Goal: Information Seeking & Learning: Learn about a topic

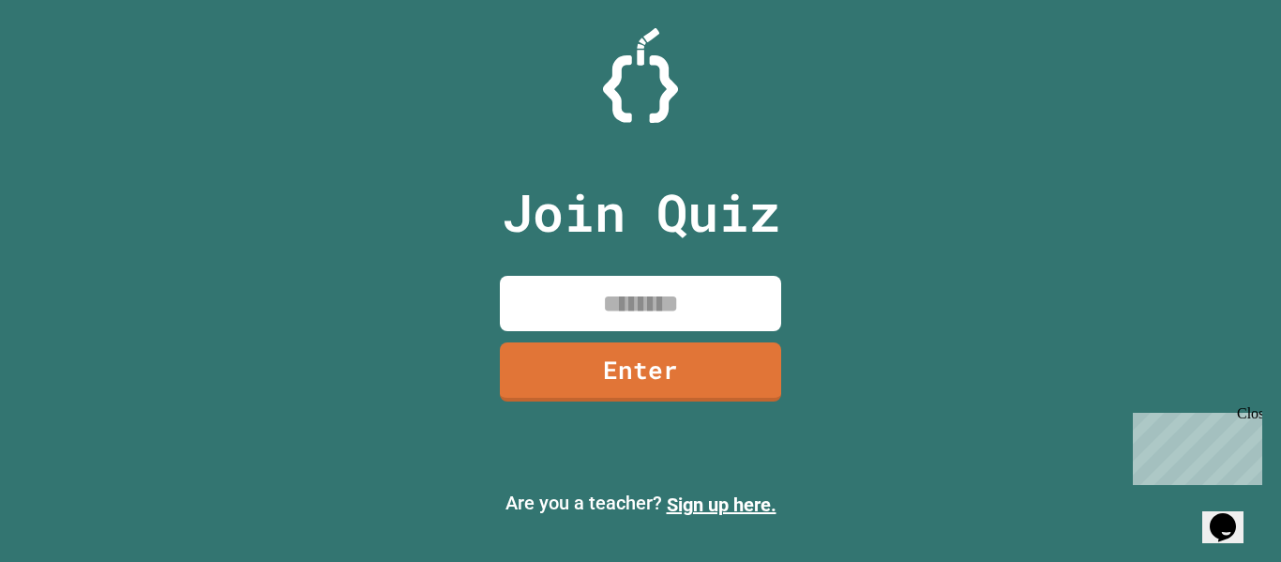
click at [670, 293] on input at bounding box center [640, 303] width 281 height 55
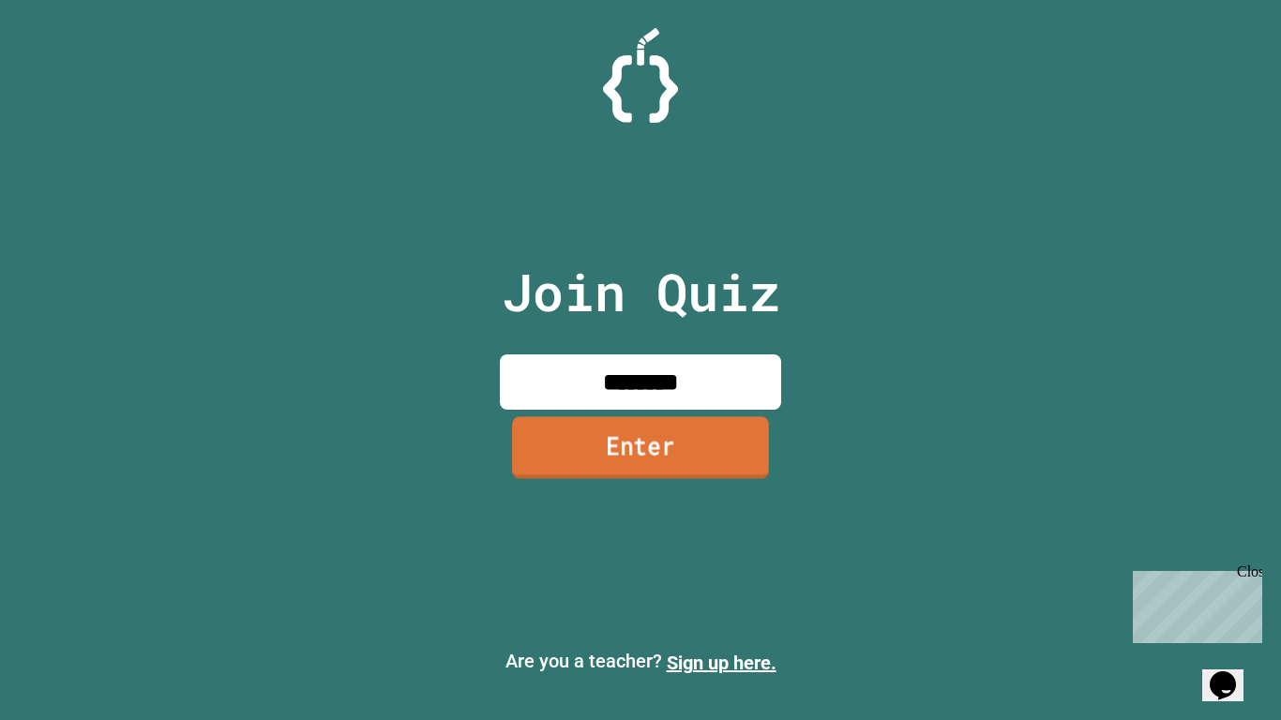
type input "********"
click at [667, 438] on link "Enter" at bounding box center [640, 448] width 257 height 62
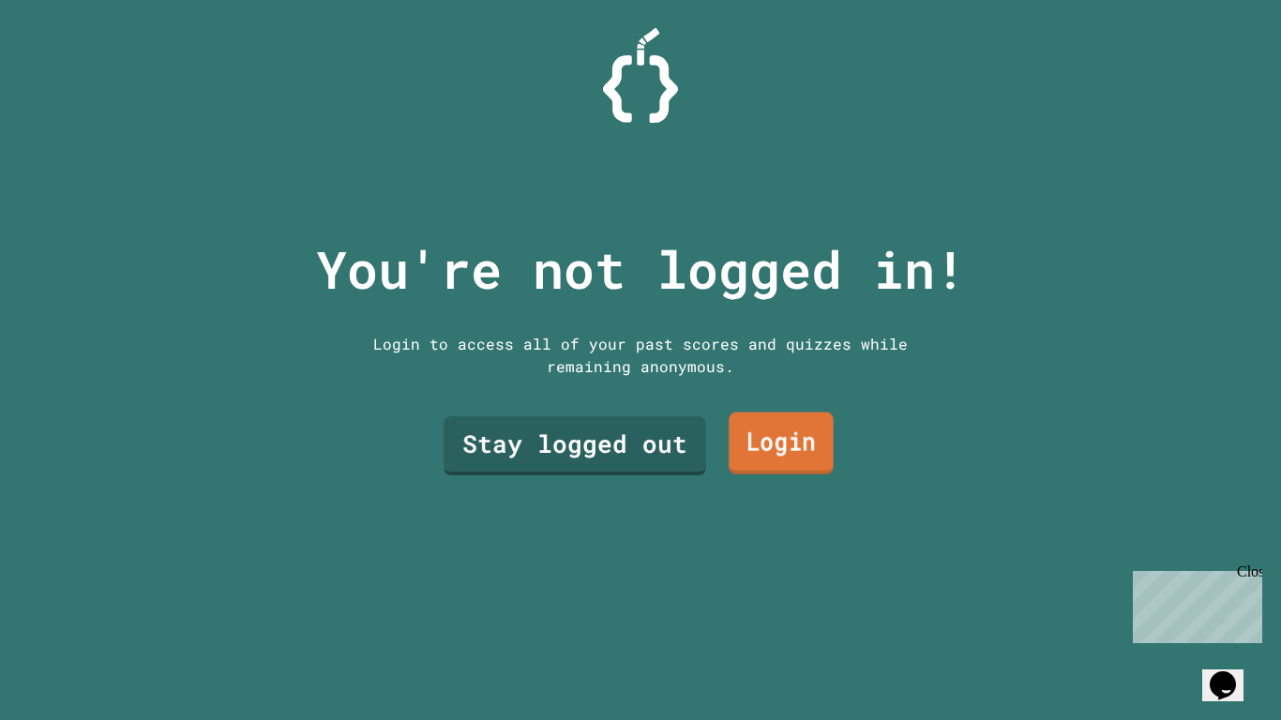
click at [790, 446] on link "Login" at bounding box center [781, 443] width 105 height 62
click at [630, 446] on link "Stay logged out" at bounding box center [575, 444] width 263 height 62
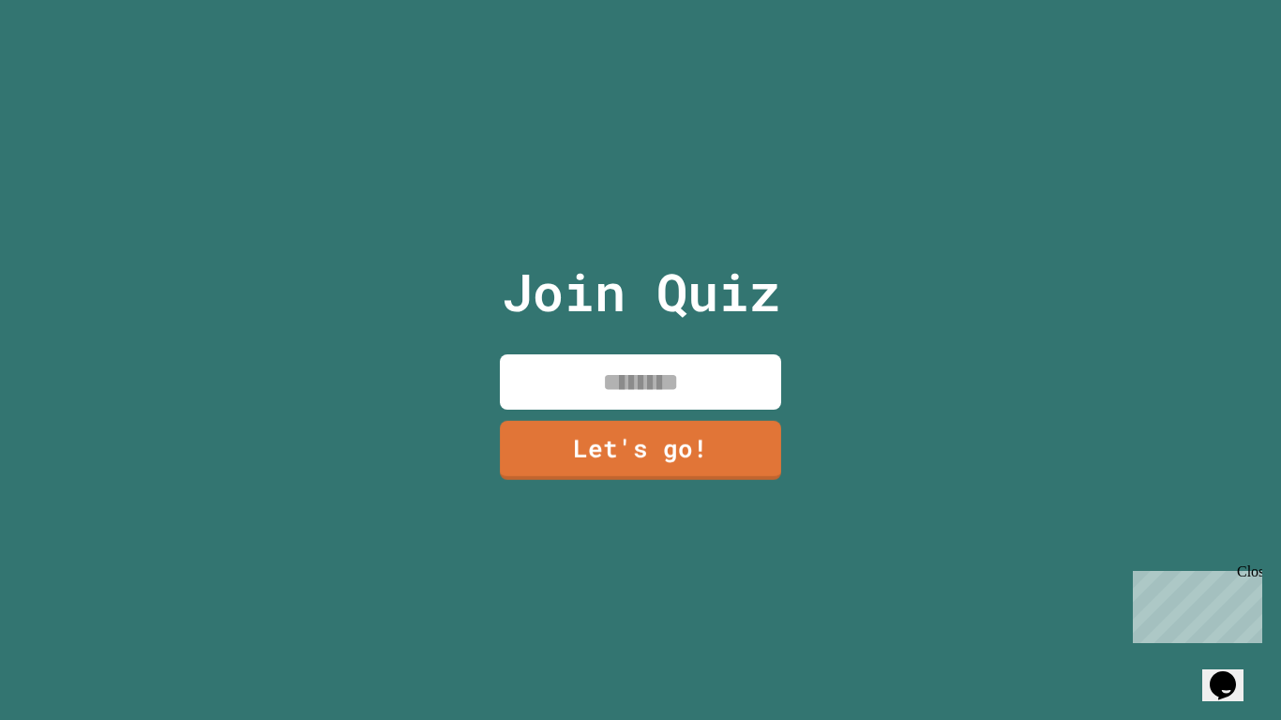
click at [644, 397] on input at bounding box center [640, 382] width 281 height 55
type input "*******"
click at [675, 468] on link "Let's go!" at bounding box center [641, 449] width 277 height 62
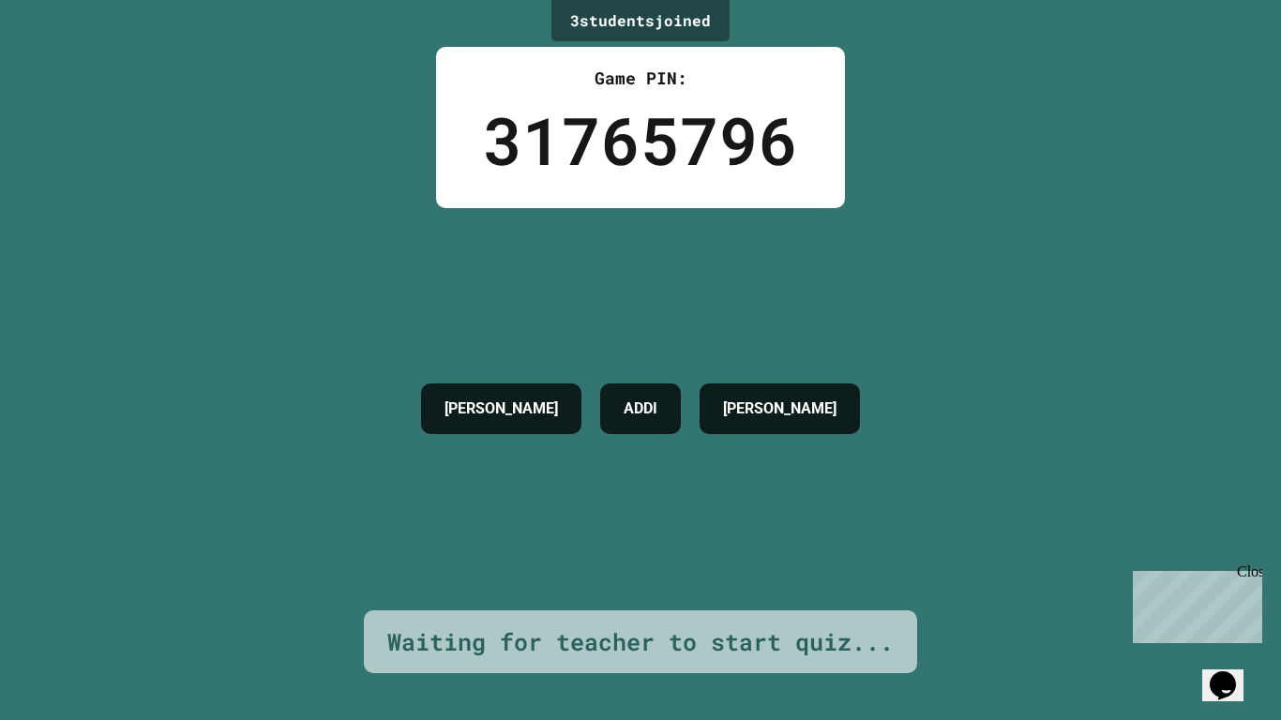
click at [1255, 561] on div "Close" at bounding box center [1248, 575] width 23 height 23
drag, startPoint x: 638, startPoint y: 494, endPoint x: 632, endPoint y: 483, distance: 12.6
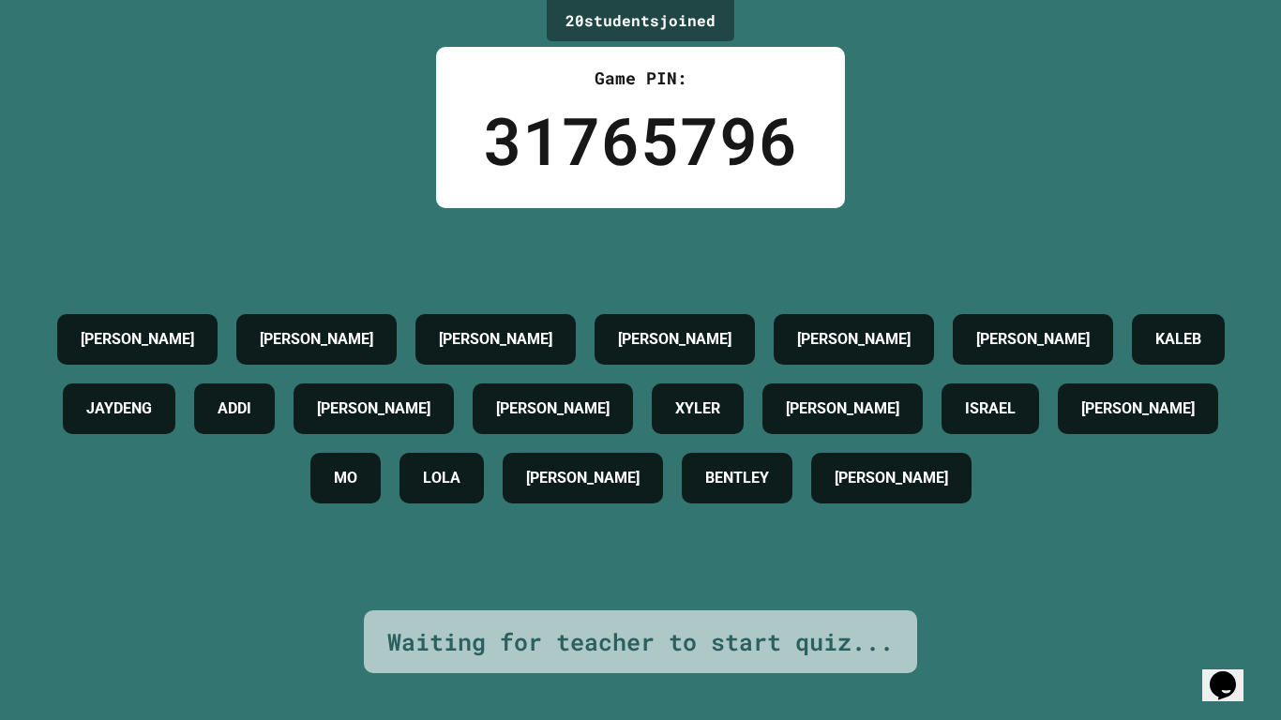
drag, startPoint x: 824, startPoint y: 152, endPoint x: 824, endPoint y: 131, distance: 20.6
click at [824, 133] on div "Game PIN: 31765796" at bounding box center [640, 127] width 409 height 161
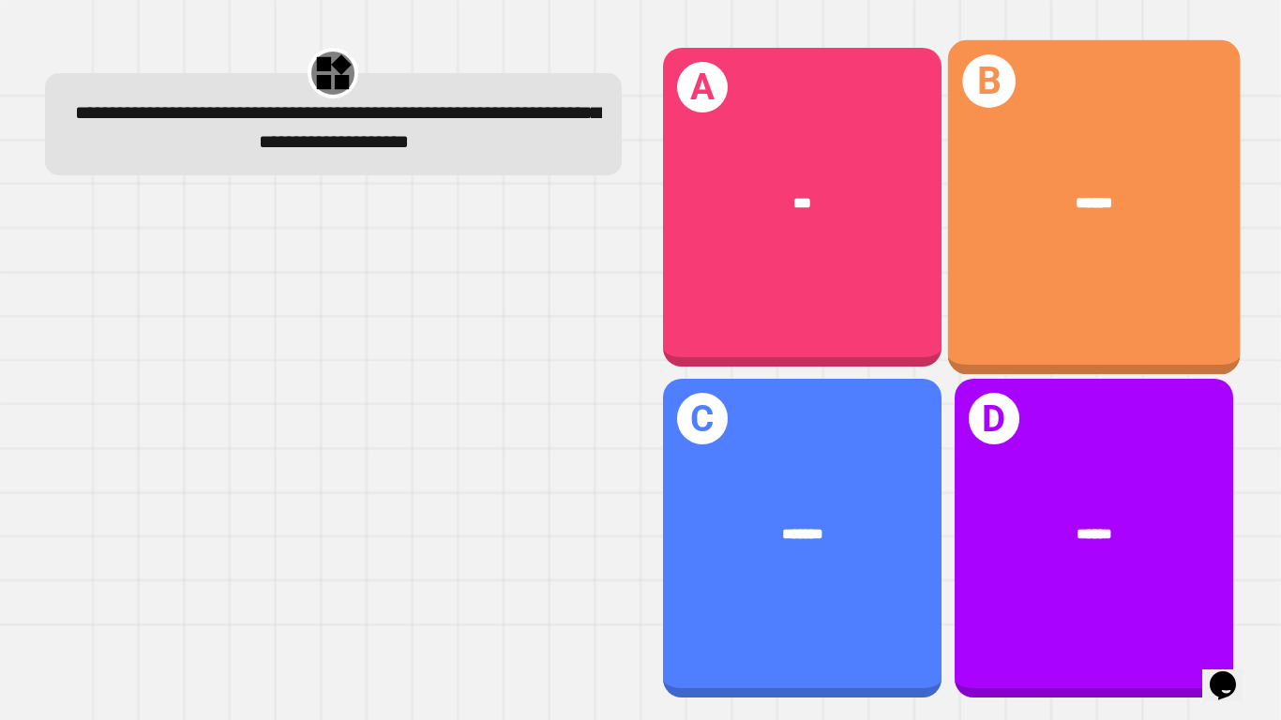
click at [1041, 233] on div "******" at bounding box center [1093, 203] width 293 height 88
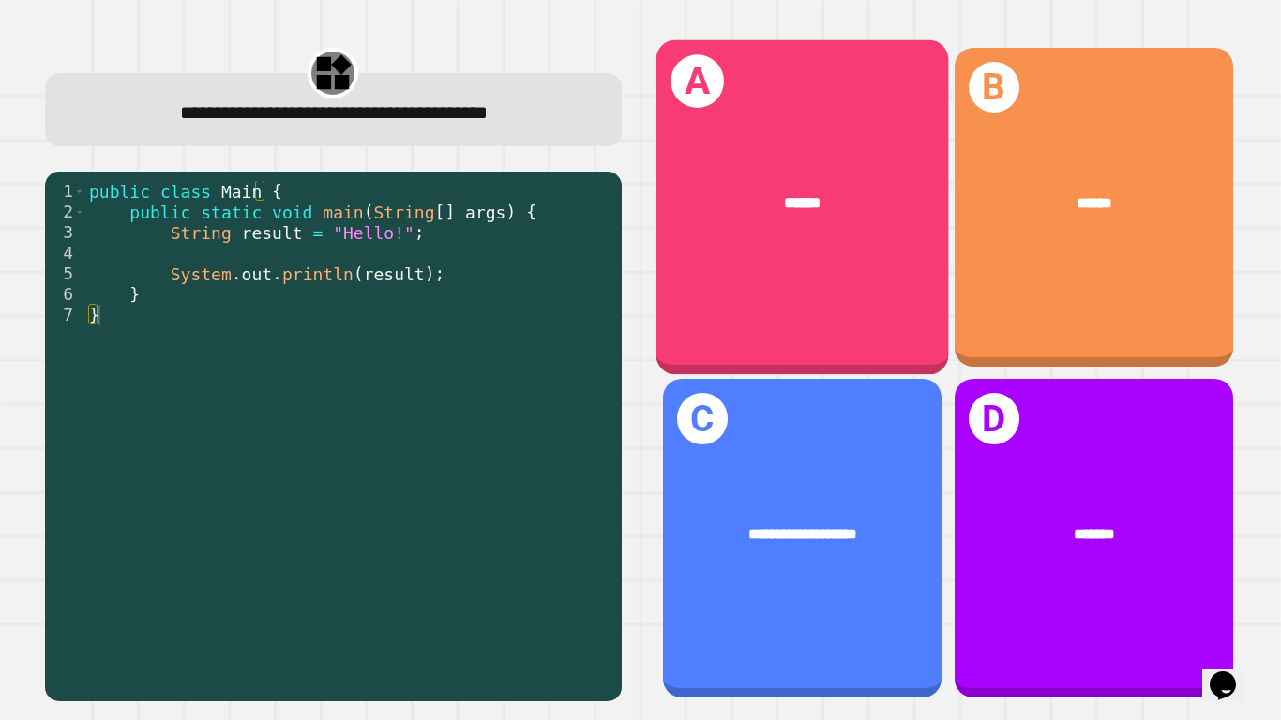
click at [769, 234] on div "******" at bounding box center [802, 203] width 293 height 88
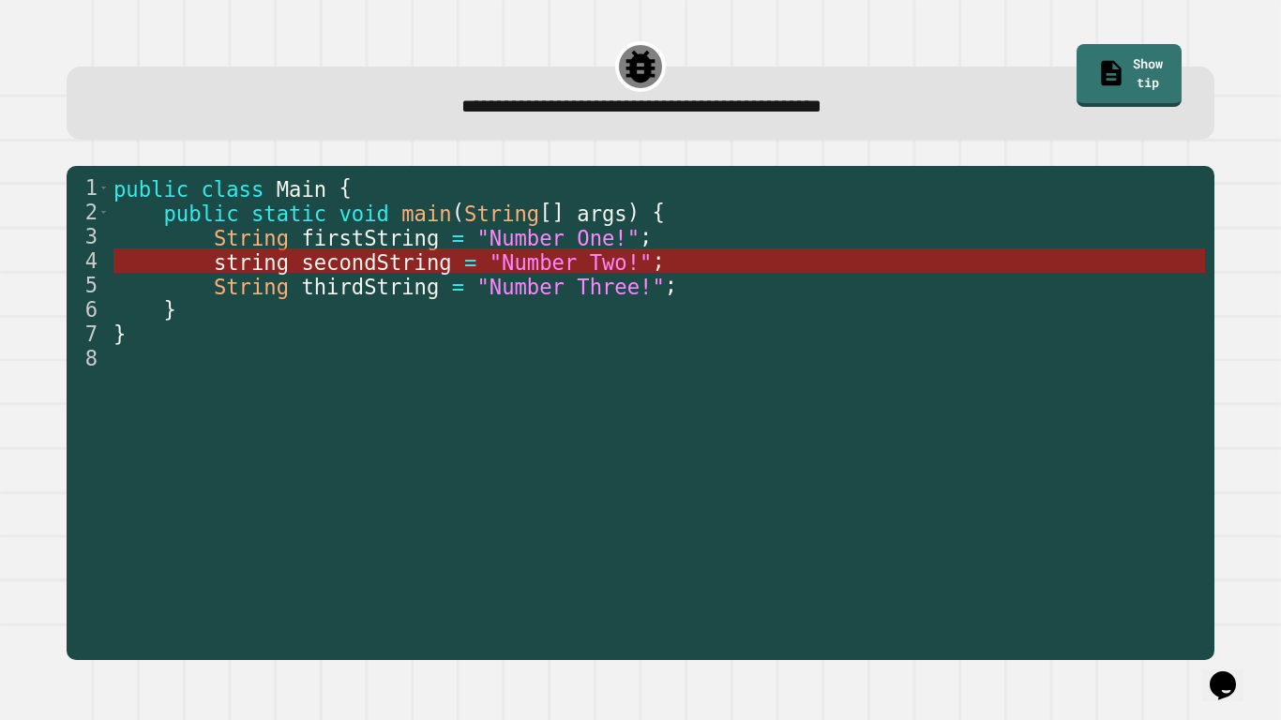
click at [490, 268] on span ""Number Two!"" at bounding box center [571, 261] width 163 height 24
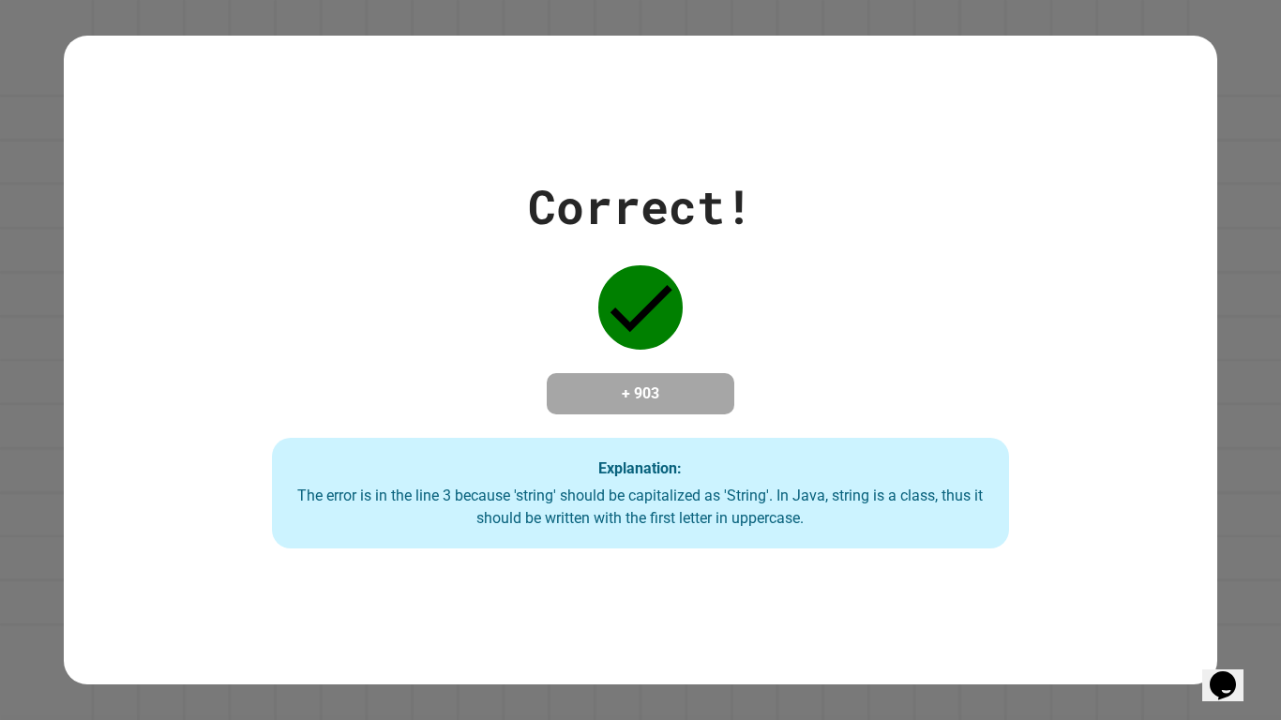
drag, startPoint x: 506, startPoint y: 460, endPoint x: 343, endPoint y: 255, distance: 261.6
click at [343, 255] on div "Correct! + 903 Explanation: The error is in the line 3 because 'string' should …" at bounding box center [640, 360] width 1054 height 377
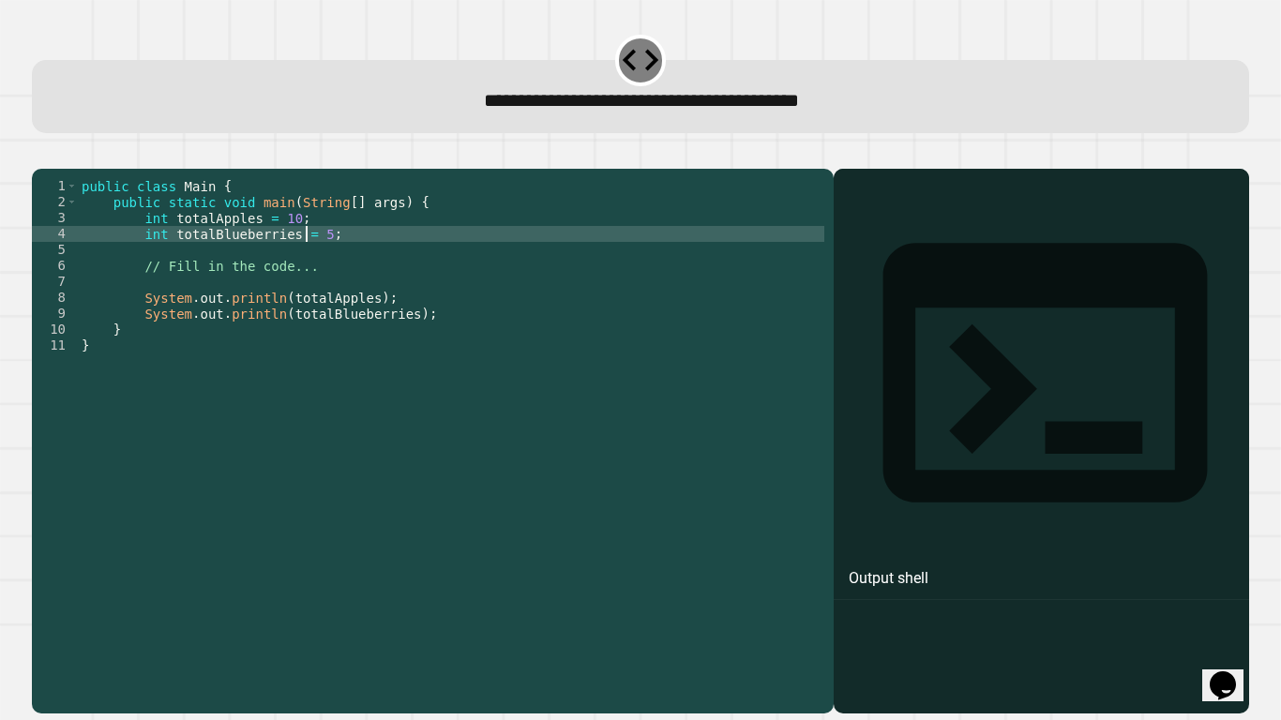
click at [304, 262] on div "public class Main { public static void main ( String [ ] args ) { int totalAppl…" at bounding box center [451, 425] width 747 height 494
type textarea "**********"
click at [41, 154] on icon "button" at bounding box center [41, 154] width 0 height 0
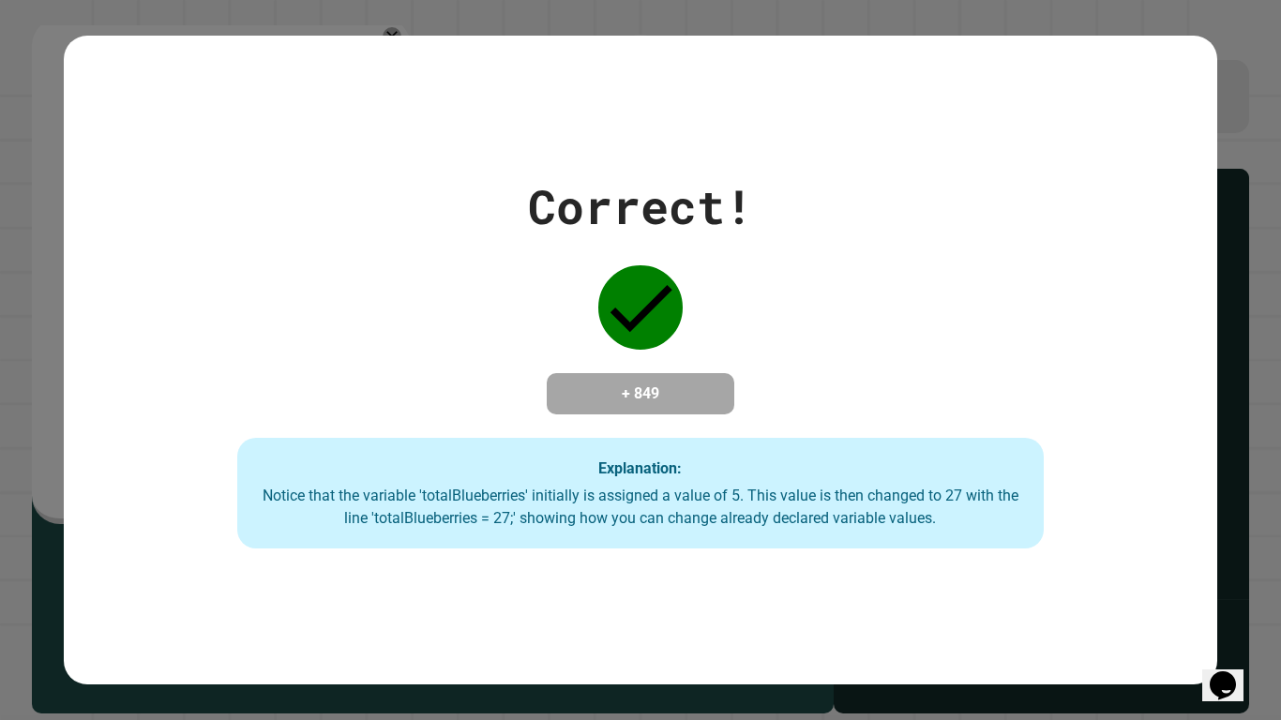
drag, startPoint x: 584, startPoint y: 295, endPoint x: 592, endPoint y: 332, distance: 38.3
drag, startPoint x: 592, startPoint y: 332, endPoint x: 453, endPoint y: 307, distance: 141.1
click at [455, 309] on div "Correct! + 849 Explanation: Notice that the variable 'totalBlueberries' initial…" at bounding box center [640, 360] width 1153 height 377
drag, startPoint x: 338, startPoint y: 538, endPoint x: 292, endPoint y: 537, distance: 46.0
click at [294, 539] on div "Explanation: Notice that the variable 'totalBlueberries' initially is assigned …" at bounding box center [641, 493] width 808 height 111
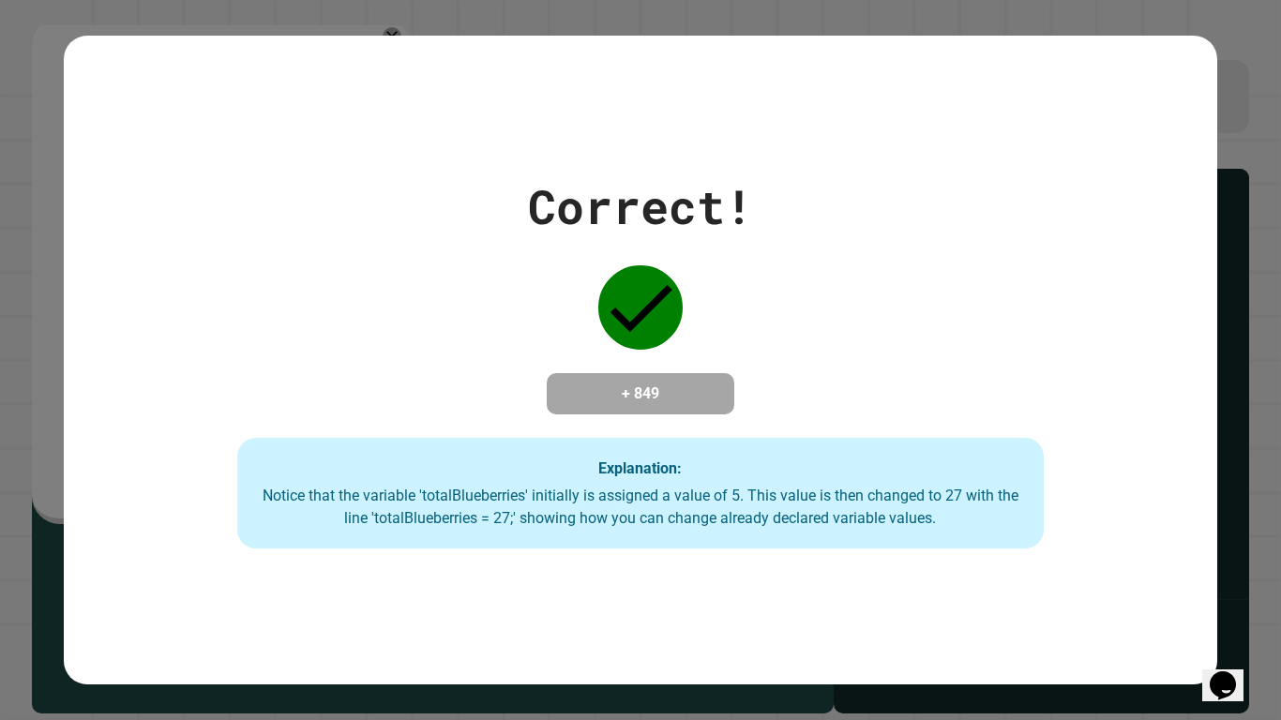
click at [779, 200] on div "Correct! + 849 Explanation: Notice that the variable 'totalBlueberries' initial…" at bounding box center [640, 360] width 1153 height 377
drag, startPoint x: 761, startPoint y: 233, endPoint x: 565, endPoint y: 291, distance: 204.5
click at [565, 291] on div "Correct! + 849 Explanation: Notice that the variable 'totalBlueberries' initial…" at bounding box center [640, 360] width 1153 height 377
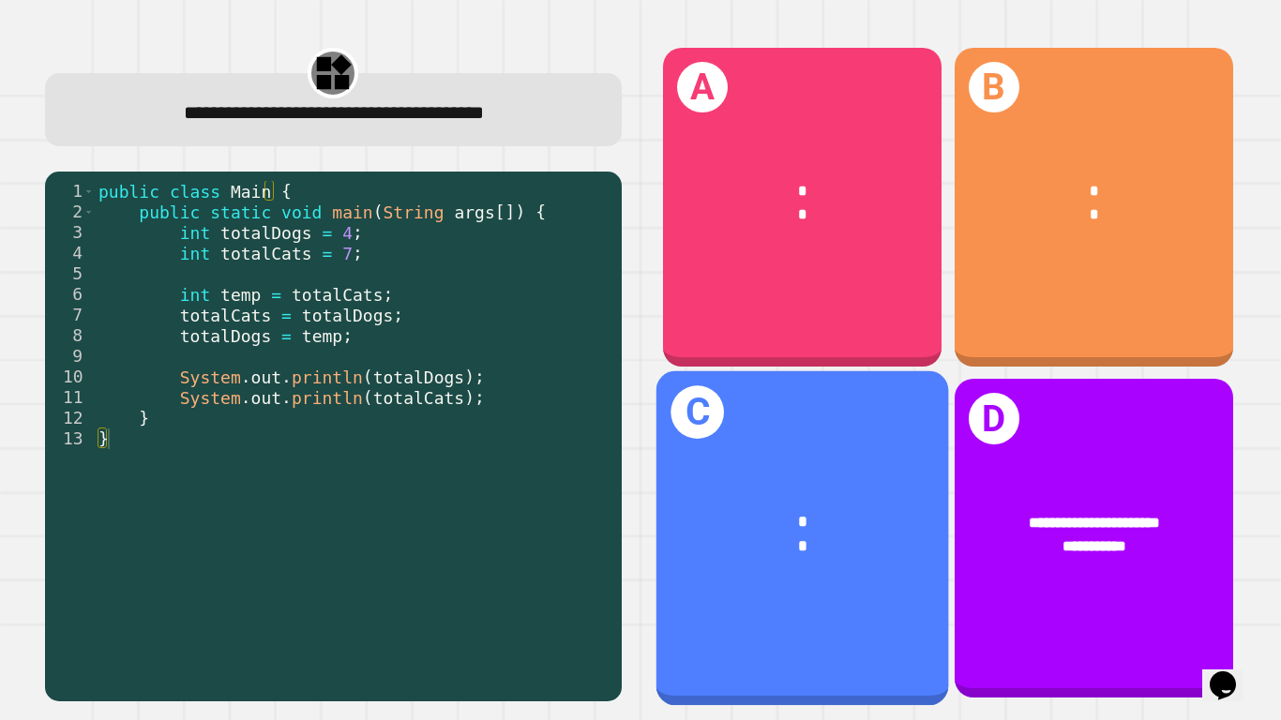
click at [798, 514] on span "*" at bounding box center [802, 522] width 8 height 16
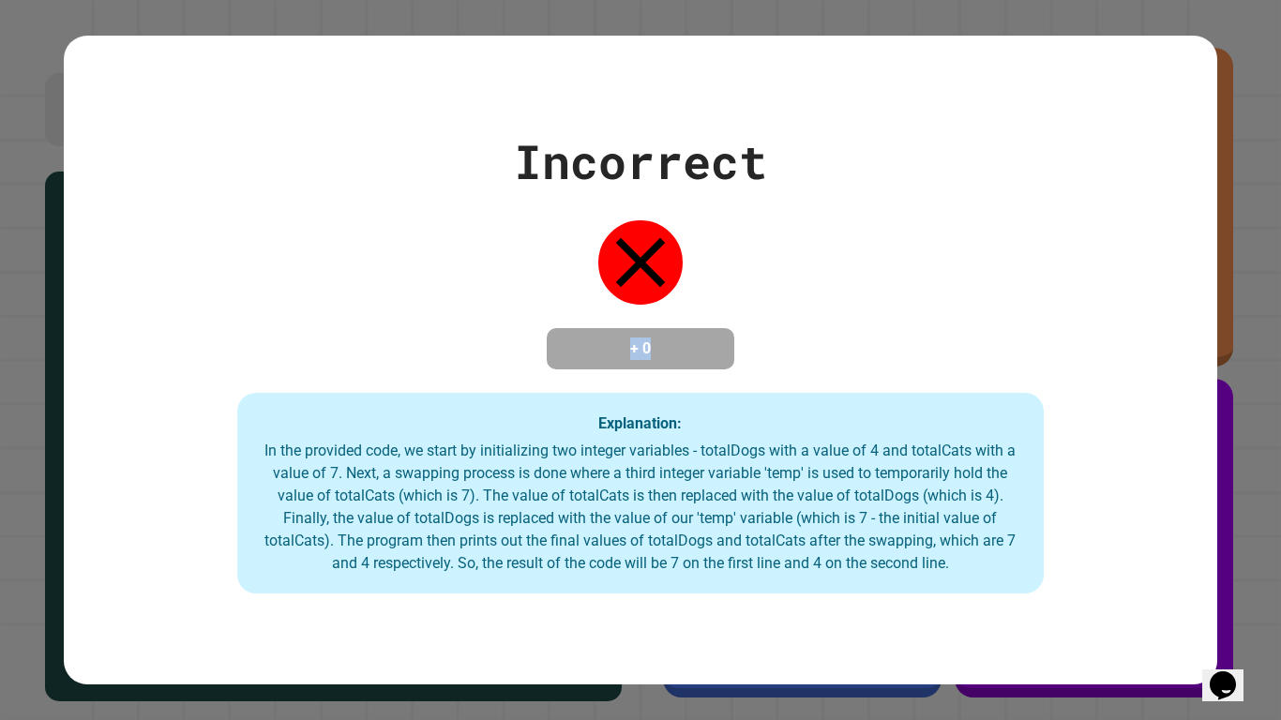
drag, startPoint x: 597, startPoint y: 252, endPoint x: 731, endPoint y: 269, distance: 135.2
click at [731, 269] on div "Incorrect + 0 Explanation: In the provided code, we start by initializing two i…" at bounding box center [640, 360] width 1153 height 467
click at [761, 337] on div "Incorrect + 0 Explanation: In the provided code, we start by initializing two i…" at bounding box center [640, 360] width 1153 height 467
drag, startPoint x: 855, startPoint y: 595, endPoint x: 839, endPoint y: 571, distance: 28.9
click at [852, 561] on div "Explanation: In the provided code, we start by initializing two integer variabl…" at bounding box center [641, 493] width 808 height 201
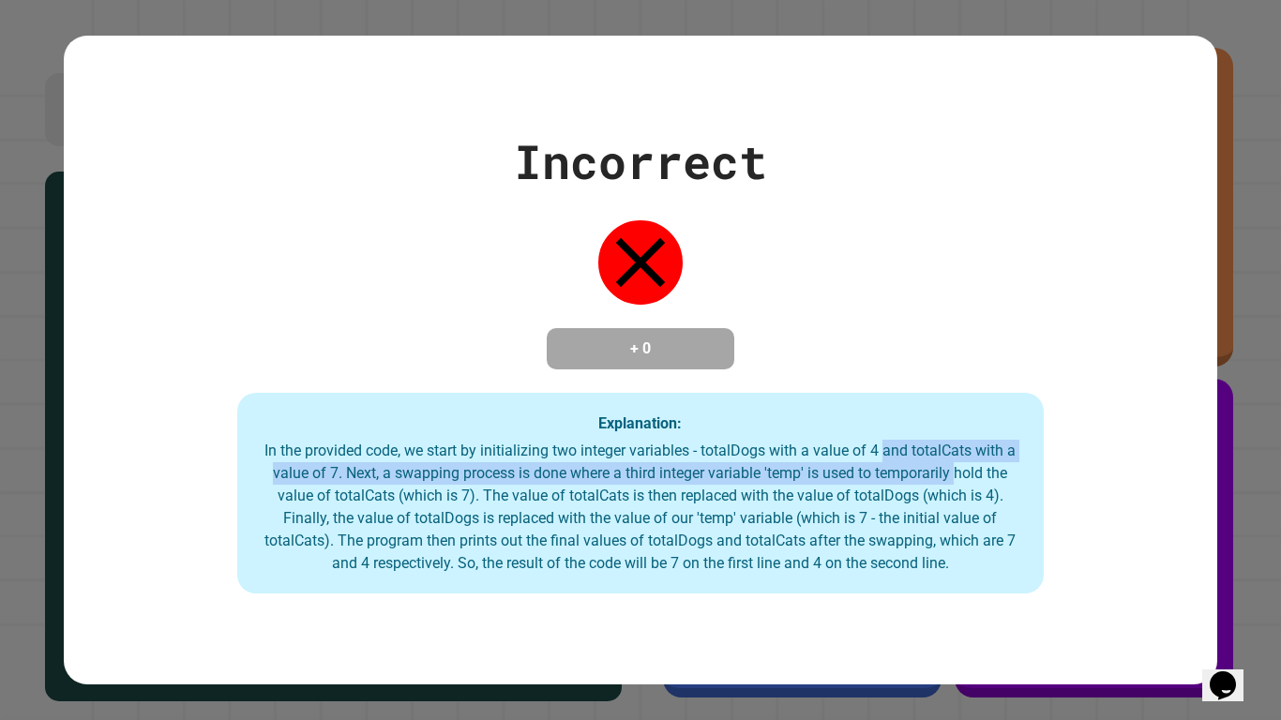
click at [950, 475] on div "In the provided code, we start by initializing two integer variables - totalDog…" at bounding box center [641, 507] width 770 height 135
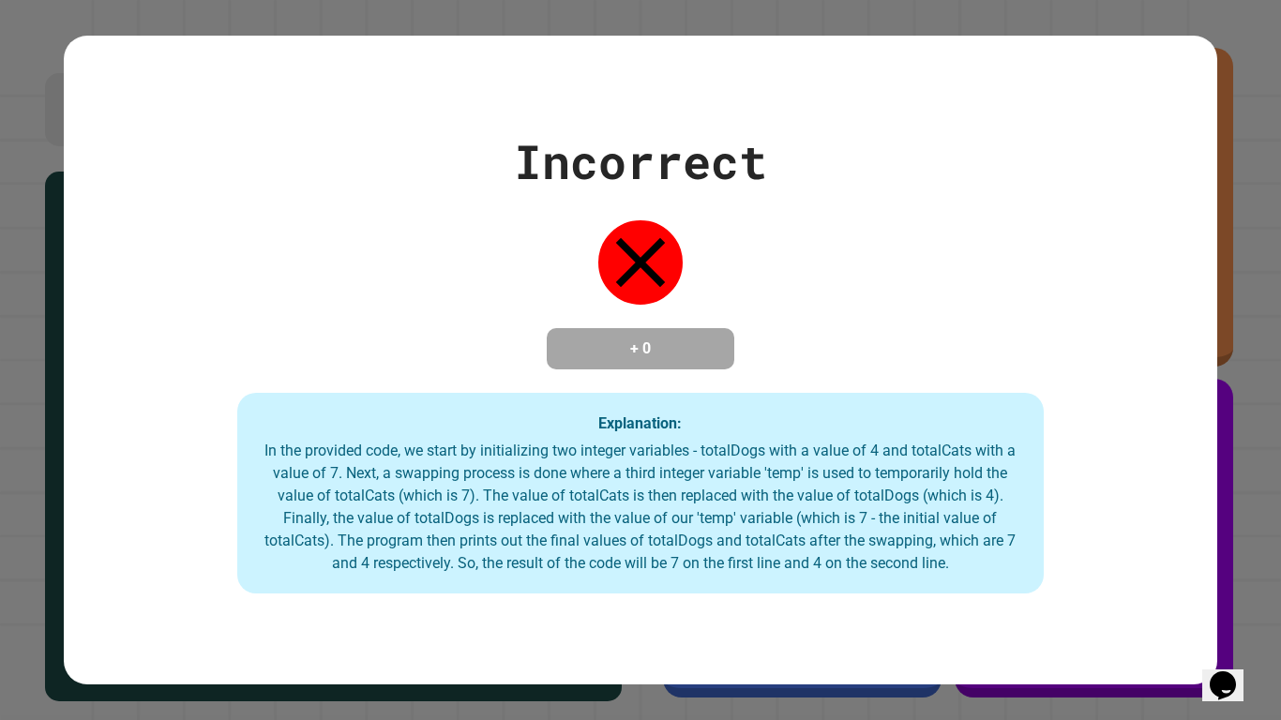
click at [935, 360] on div "Incorrect + 0 Explanation: In the provided code, we start by initializing two i…" at bounding box center [640, 360] width 1153 height 467
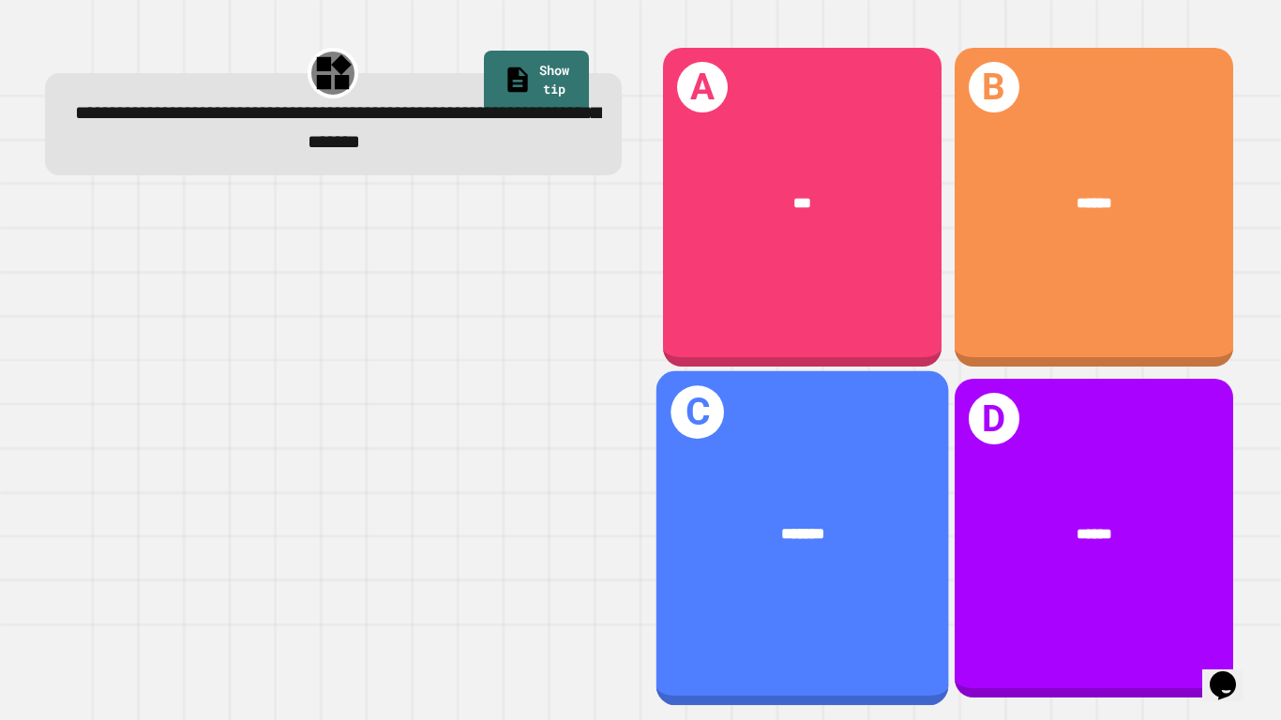
click at [689, 537] on div "*******" at bounding box center [802, 534] width 293 height 88
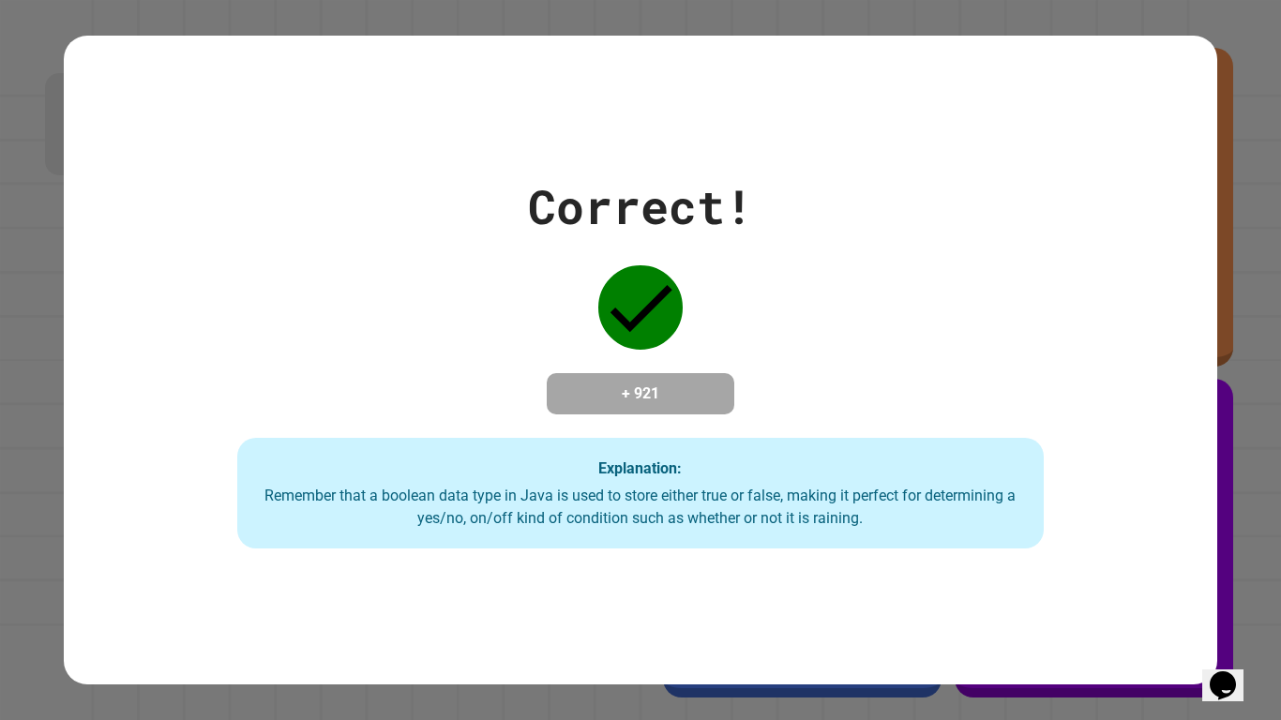
drag, startPoint x: 703, startPoint y: 408, endPoint x: 446, endPoint y: 330, distance: 268.5
click at [446, 331] on div "Correct! + 921 Explanation: Remember that a boolean data type in Java is used t…" at bounding box center [640, 360] width 1153 height 377
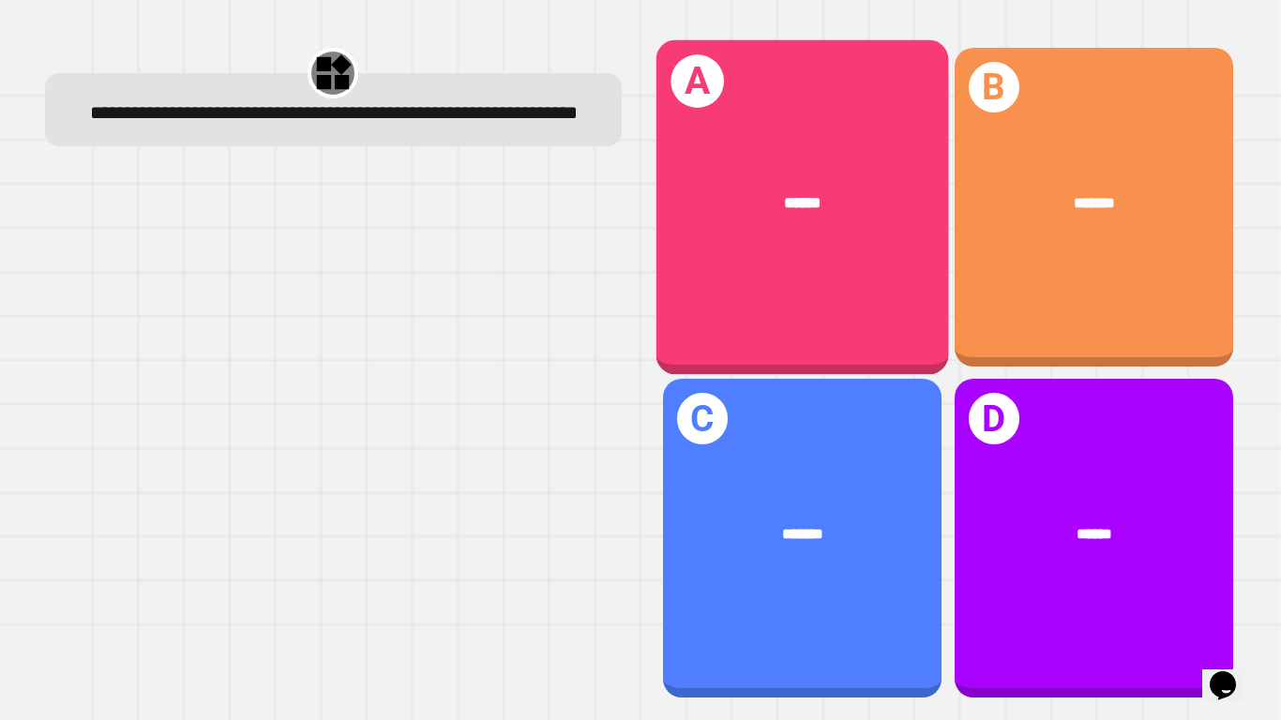
click at [668, 221] on div "******" at bounding box center [802, 203] width 293 height 88
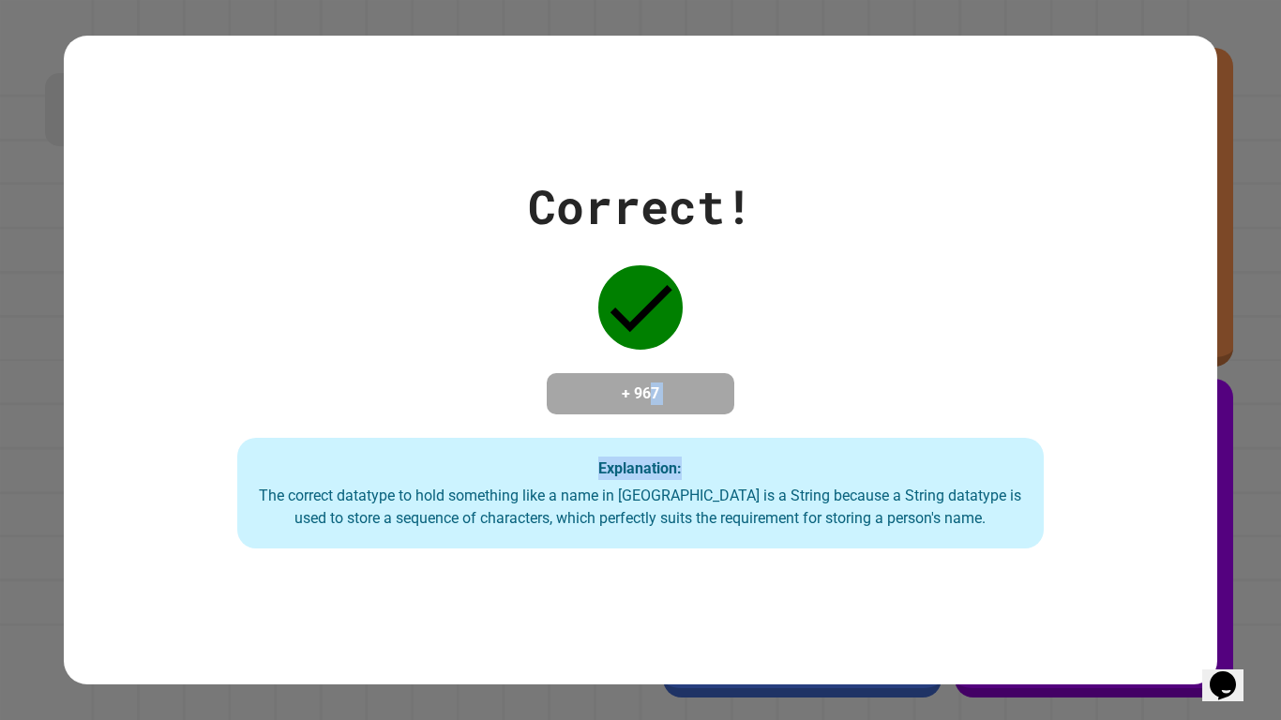
drag, startPoint x: 657, startPoint y: 388, endPoint x: 842, endPoint y: 410, distance: 187.0
click at [842, 410] on div "Correct! + 967 Explanation: The correct datatype to hold something like a name …" at bounding box center [640, 360] width 1153 height 377
click at [492, 361] on div "Correct! + 967 Explanation: The correct datatype to hold something like a name …" at bounding box center [640, 360] width 1153 height 377
drag, startPoint x: 475, startPoint y: 359, endPoint x: 813, endPoint y: 408, distance: 342.1
click at [813, 408] on div "Correct! + 967 Explanation: The correct datatype to hold something like a name …" at bounding box center [640, 360] width 1153 height 377
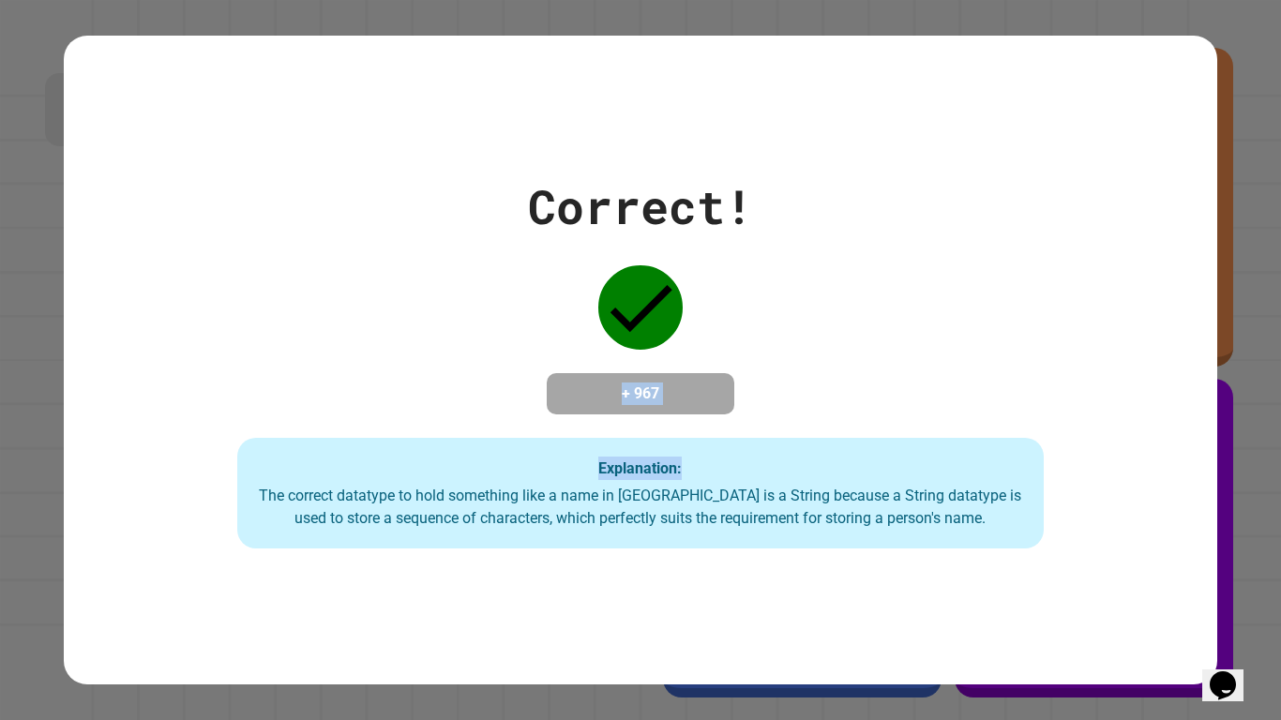
drag, startPoint x: 813, startPoint y: 387, endPoint x: 813, endPoint y: 377, distance: 10.3
click at [813, 388] on div "Correct! + 967 Explanation: The correct datatype to hold something like a name …" at bounding box center [640, 360] width 1153 height 377
click at [651, 318] on icon at bounding box center [640, 307] width 84 height 84
drag, startPoint x: 571, startPoint y: 327, endPoint x: 429, endPoint y: 307, distance: 144.1
click at [486, 316] on div "Correct! + 967 Explanation: The correct datatype to hold something like a name …" at bounding box center [640, 360] width 1153 height 377
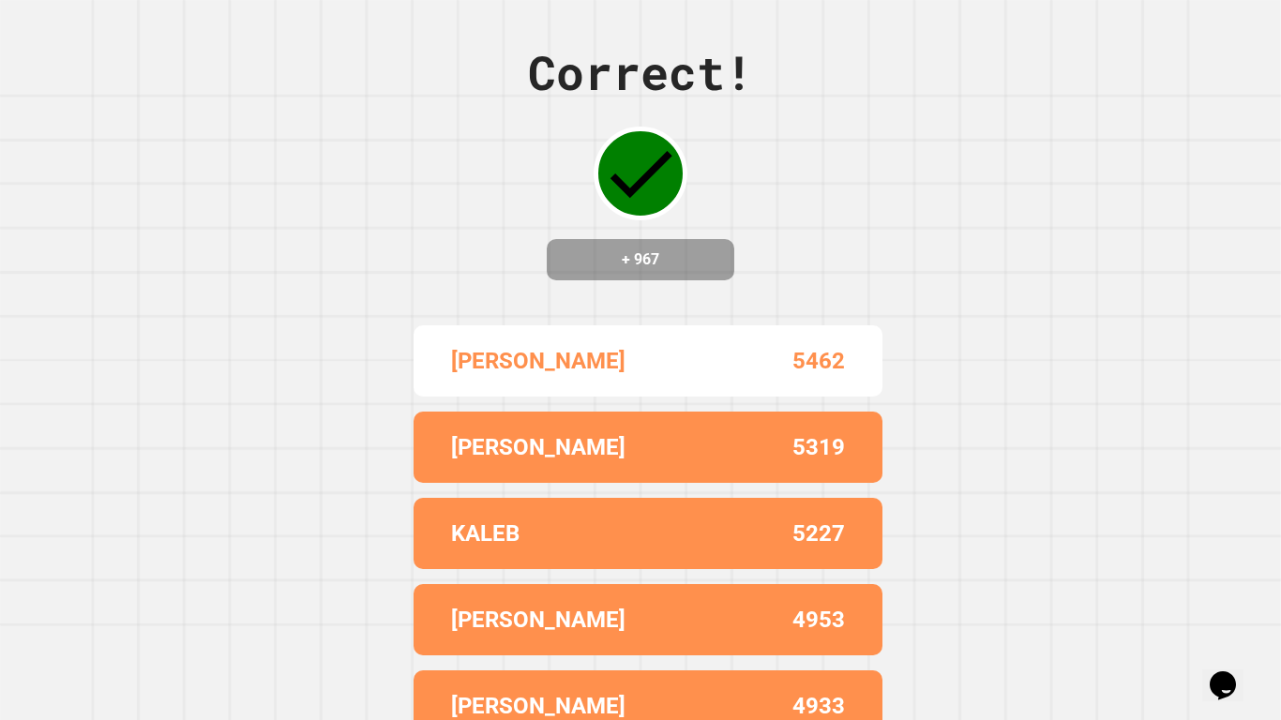
click at [528, 280] on div "Correct! + 967" at bounding box center [640, 159] width 225 height 243
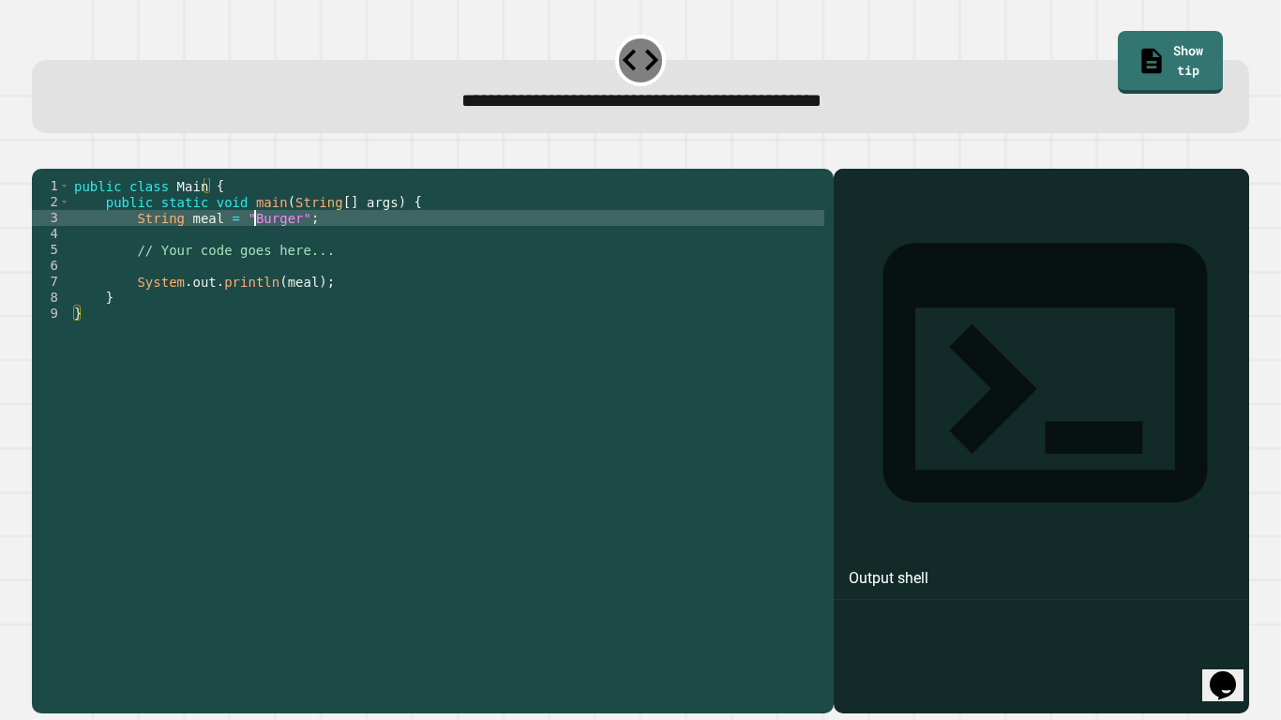
click at [255, 248] on div "public class Main { public static void main ( String [ ] args ) { String meal =…" at bounding box center [447, 425] width 754 height 494
click at [59, 167] on icon "button" at bounding box center [54, 165] width 10 height 13
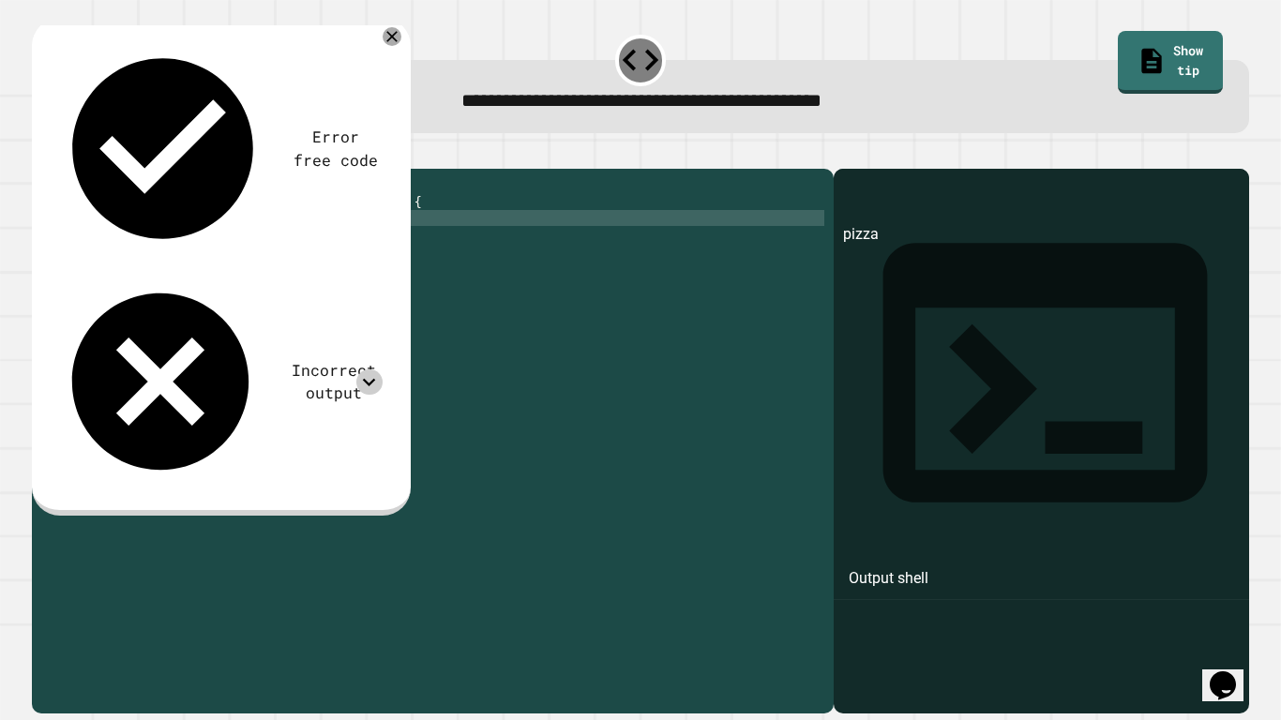
click at [376, 370] on icon at bounding box center [368, 382] width 25 height 25
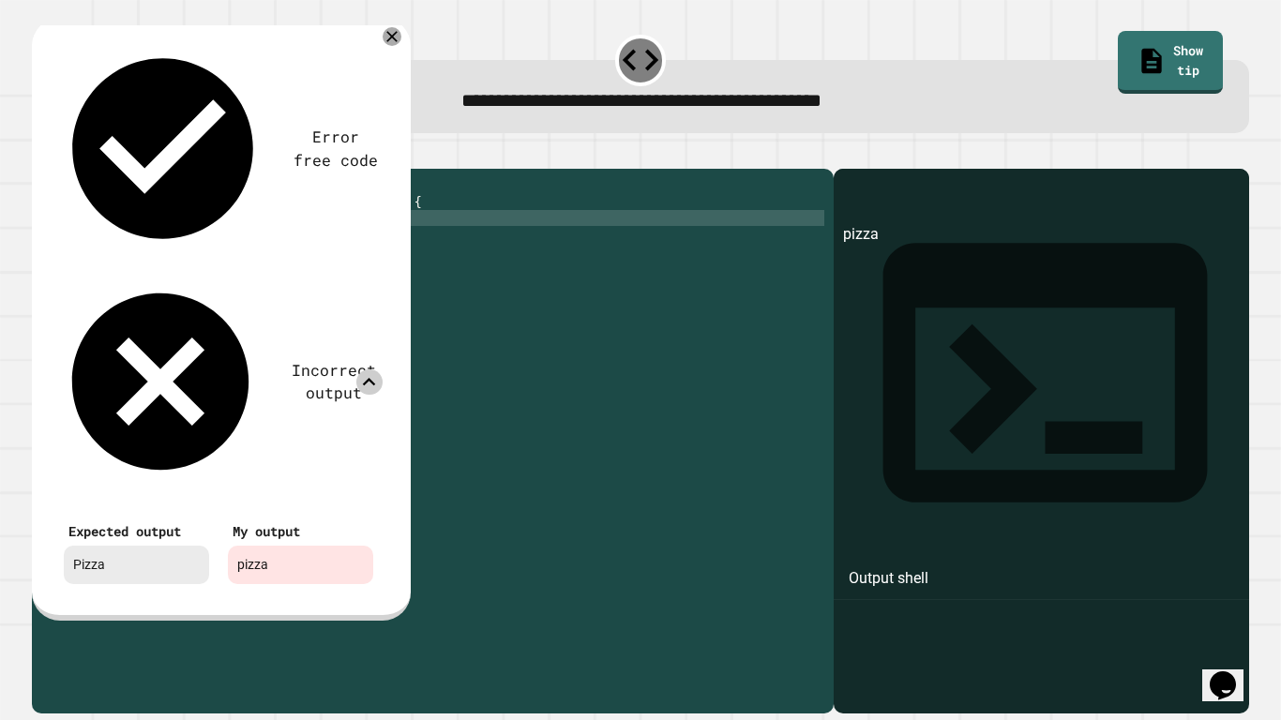
click at [370, 370] on icon at bounding box center [368, 382] width 25 height 25
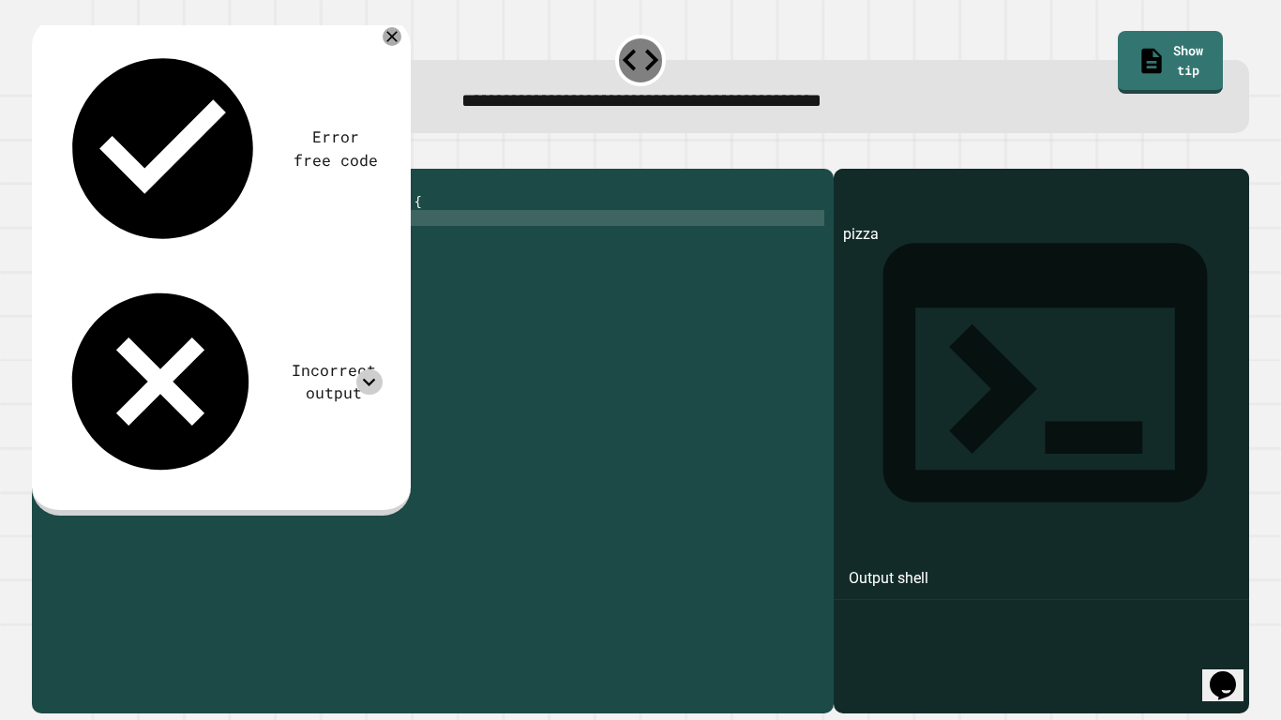
click at [243, 239] on div "public class Main { public static void main ( String [ ] args ) { String meal =…" at bounding box center [447, 425] width 754 height 494
type textarea "**********"
click at [41, 154] on icon "button" at bounding box center [41, 154] width 0 height 0
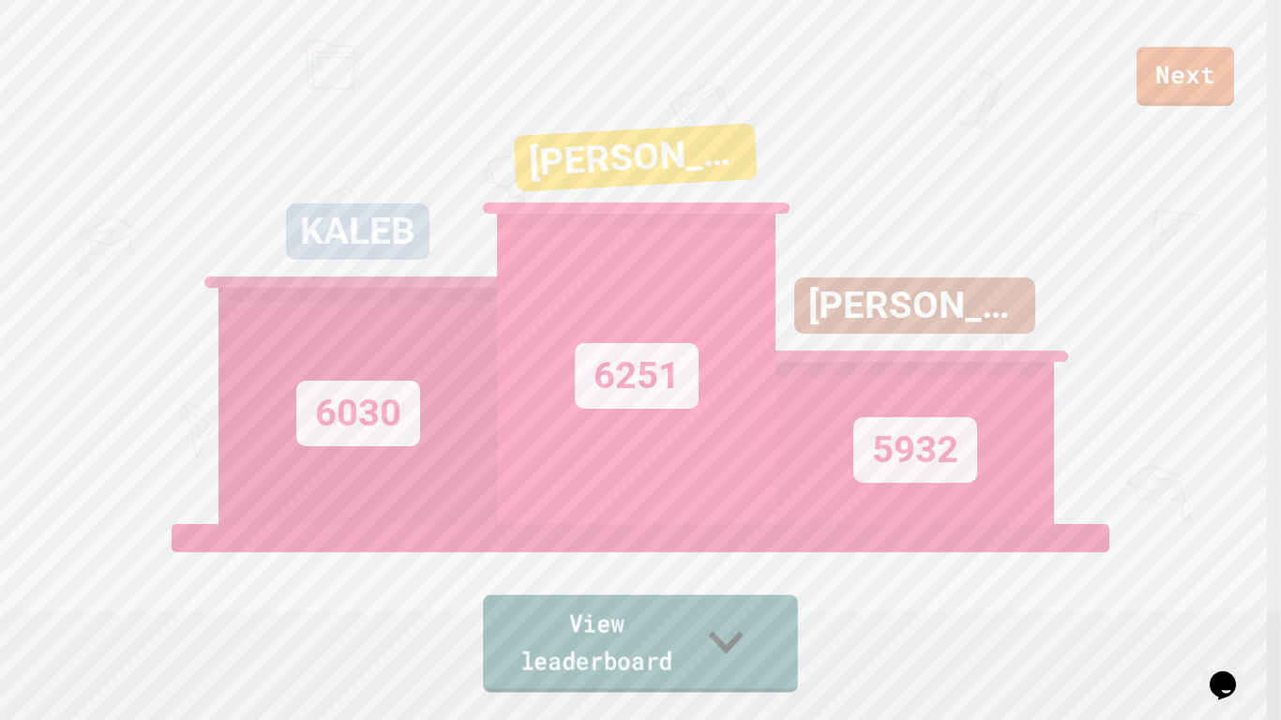
click at [592, 561] on link "View leaderboard" at bounding box center [640, 645] width 315 height 98
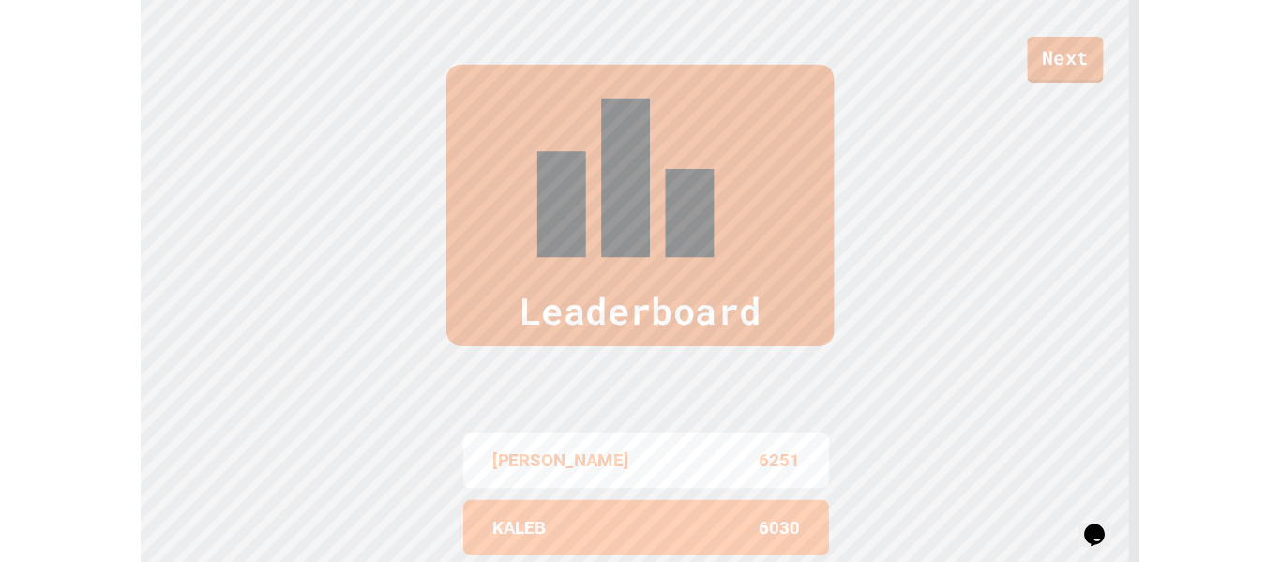
scroll to position [714, 0]
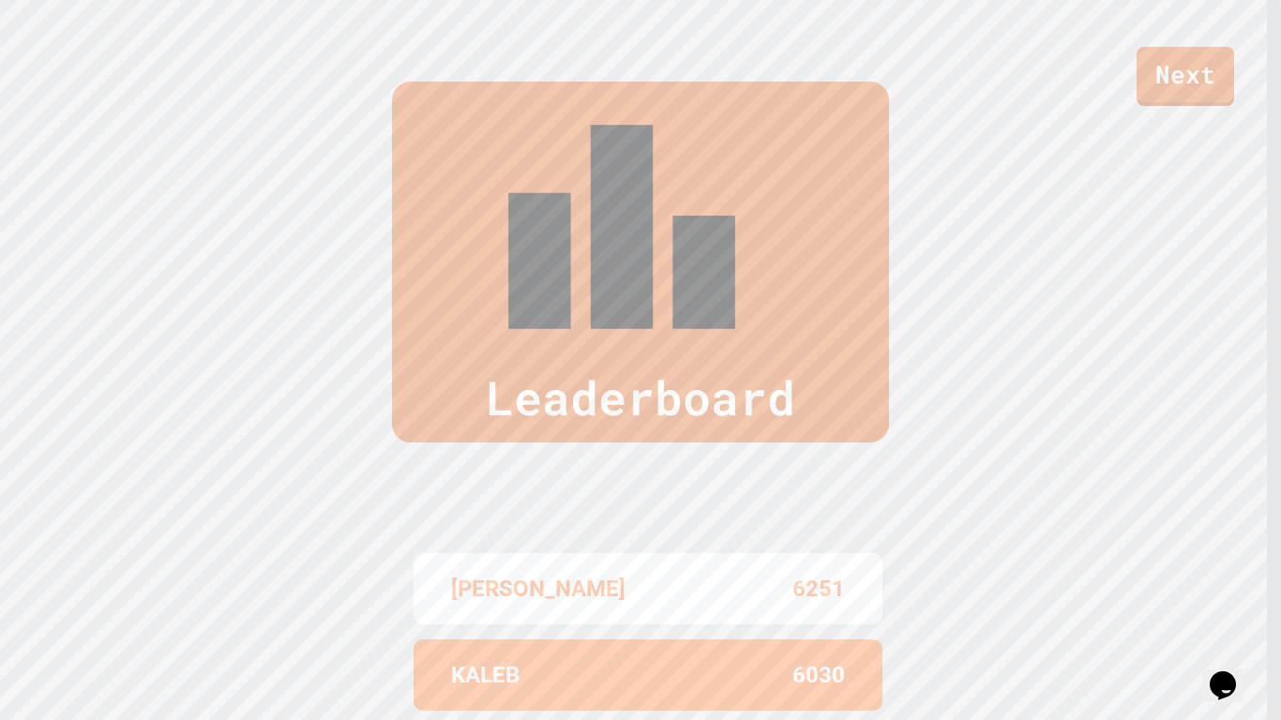
click at [733, 127] on div "Leaderboard" at bounding box center [640, 262] width 497 height 361
click at [1197, 70] on link "Next" at bounding box center [1185, 73] width 88 height 62
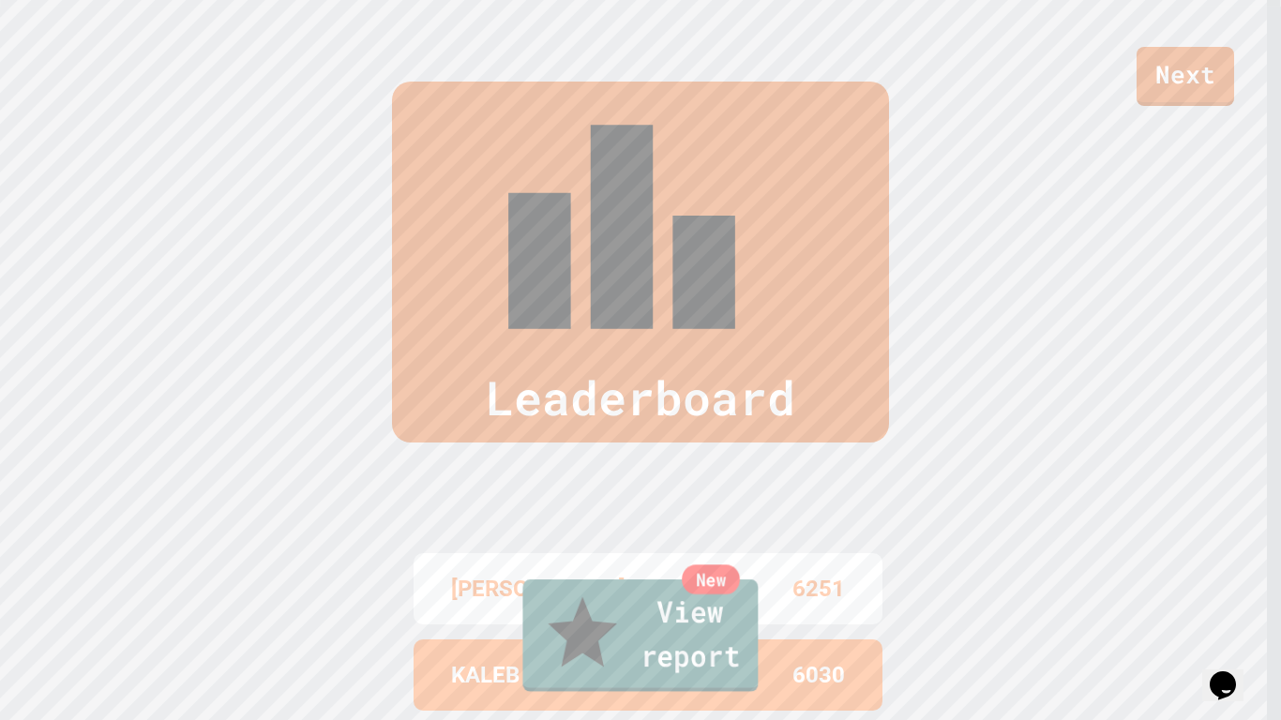
click at [704, 561] on link "New View report" at bounding box center [639, 636] width 235 height 113
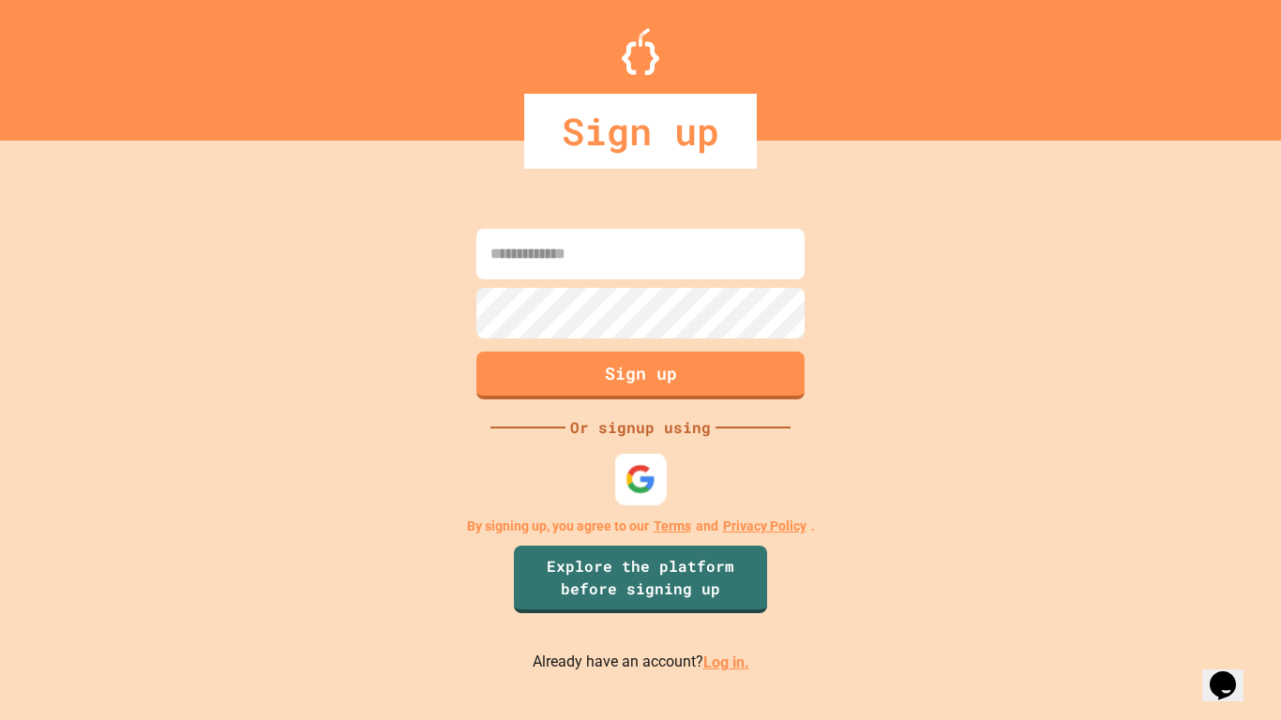
click at [630, 475] on img at bounding box center [641, 479] width 31 height 31
drag, startPoint x: 725, startPoint y: 519, endPoint x: 735, endPoint y: 510, distance: 13.3
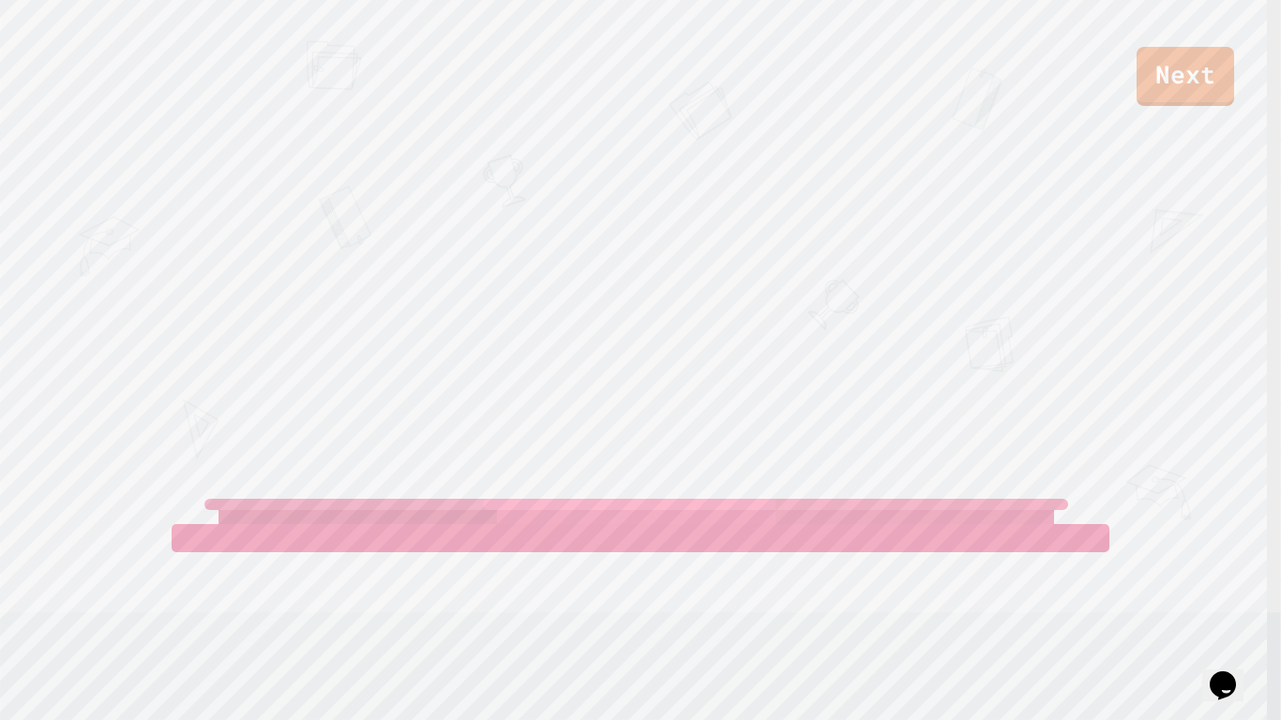
click at [997, 254] on div "Next [PERSON_NAME] [PERSON_NAME] View leaderboard" at bounding box center [640, 360] width 1281 height 720
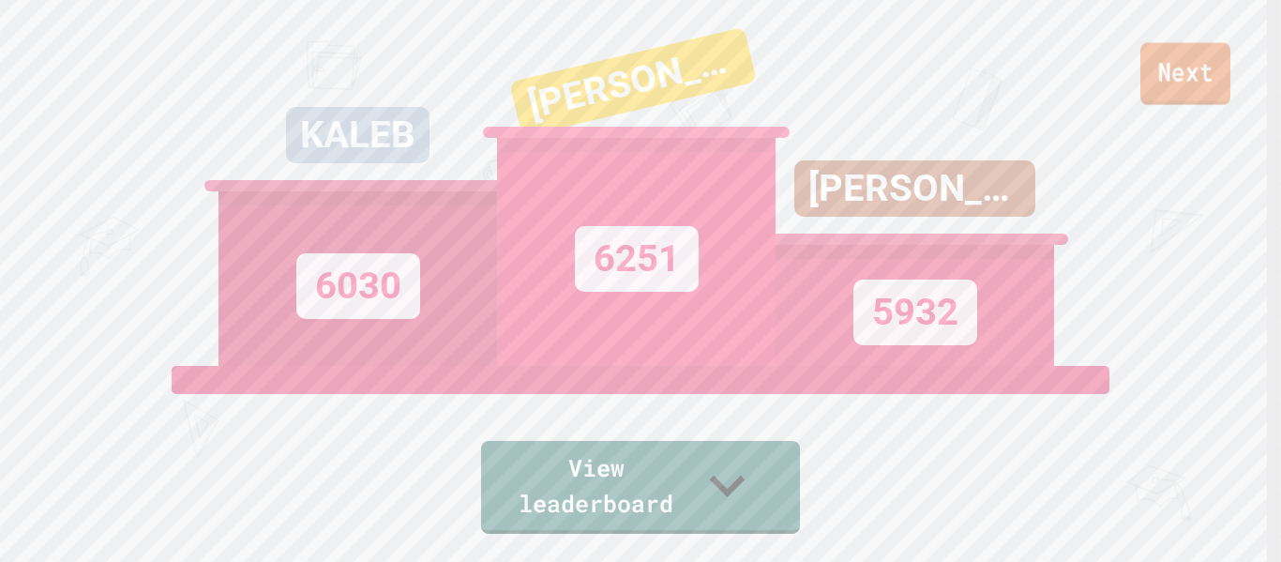
click at [1162, 101] on link "Next" at bounding box center [1186, 74] width 90 height 62
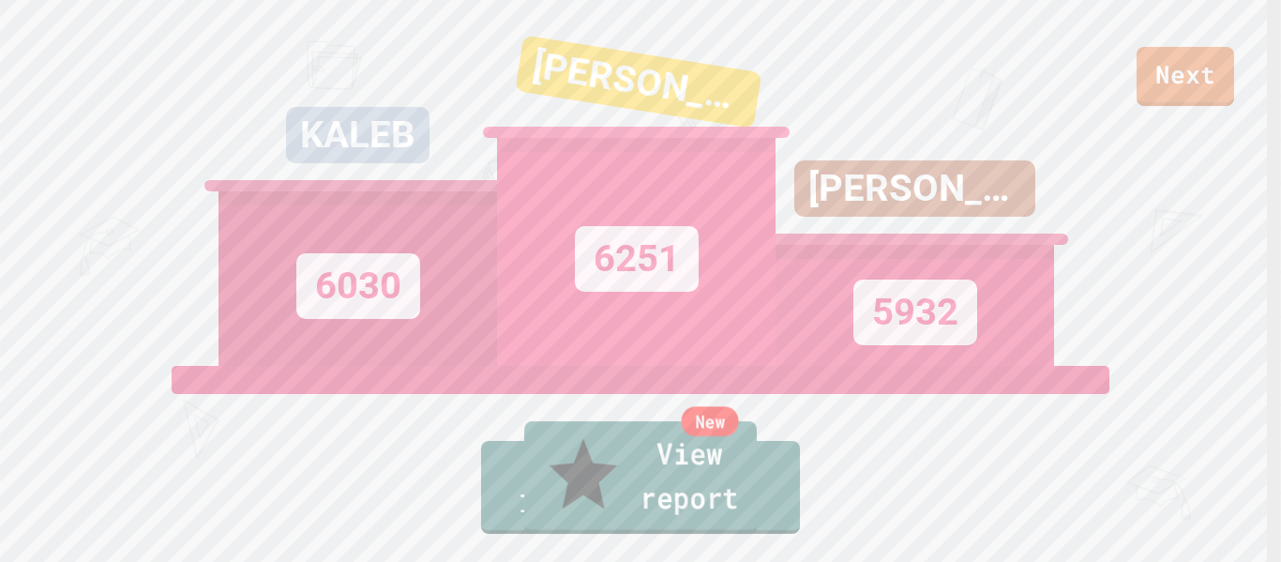
click at [714, 489] on link "New View report" at bounding box center [640, 477] width 233 height 113
